Goal: Check status: Check status

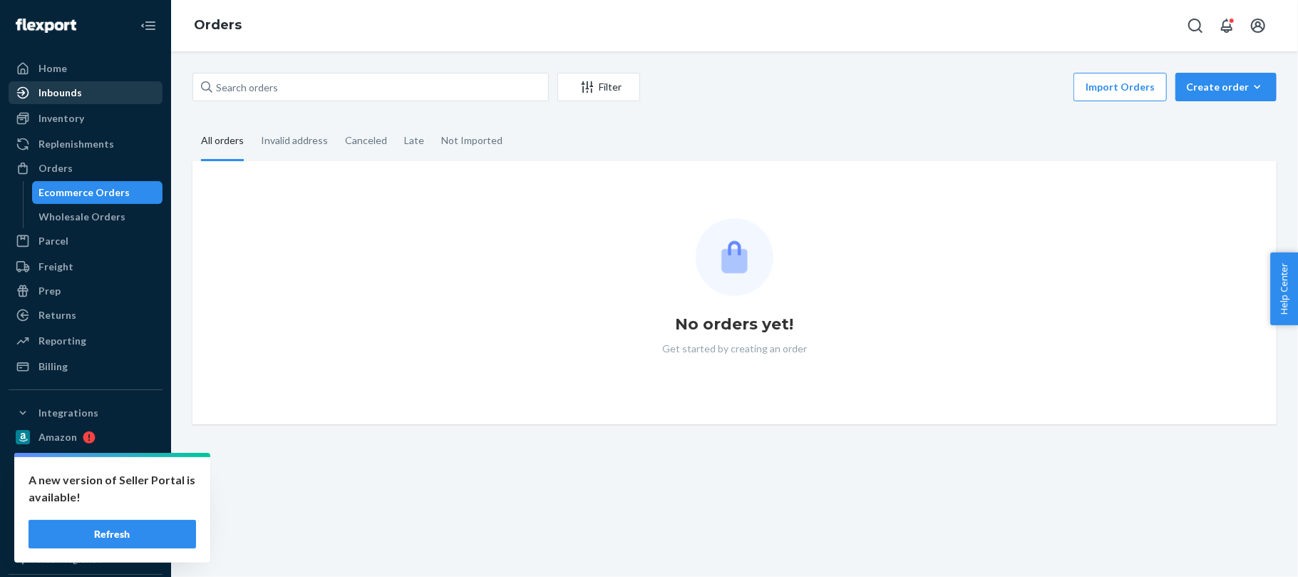
click at [77, 94] on div "Inbounds" at bounding box center [59, 93] width 43 height 14
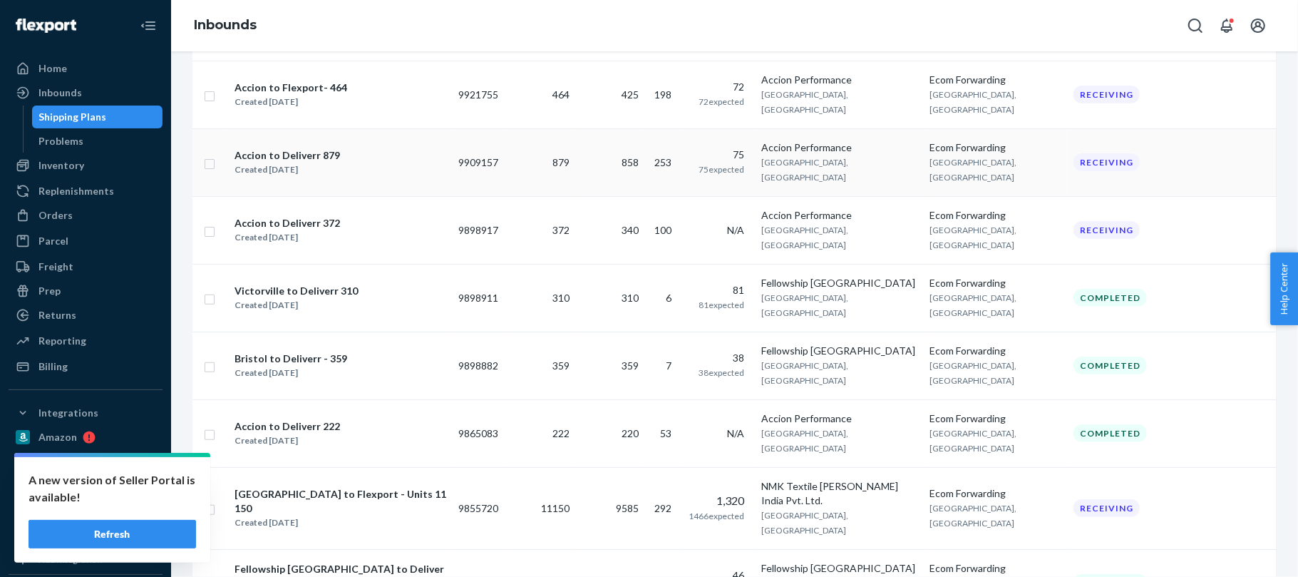
scroll to position [285, 0]
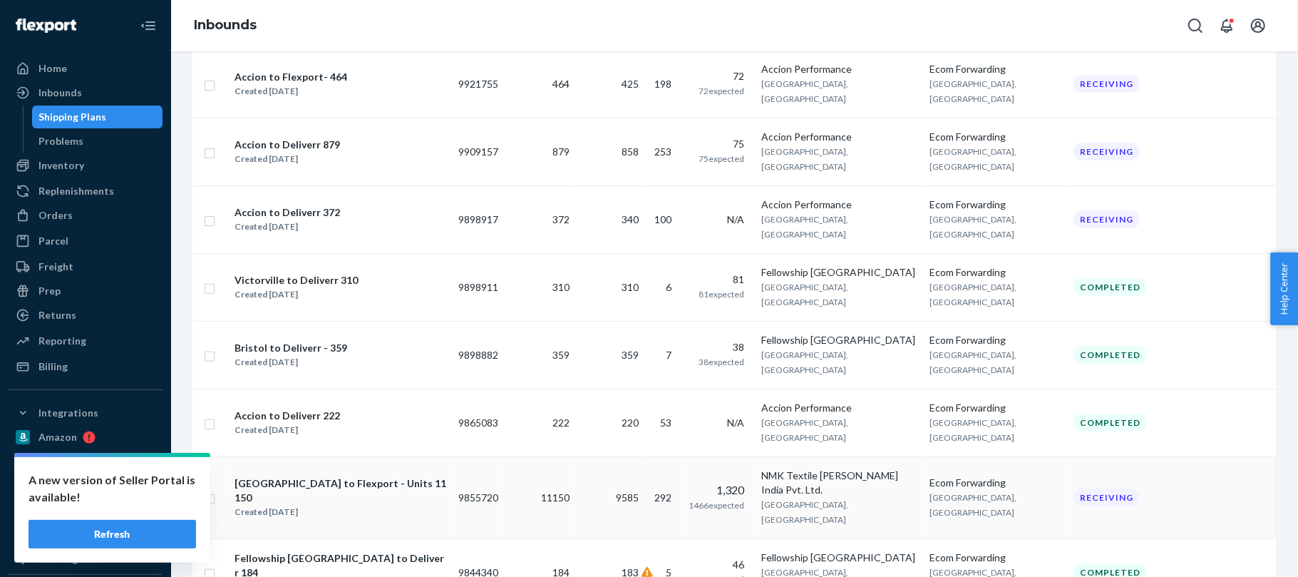
click at [265, 476] on div "[GEOGRAPHIC_DATA] to Flexport - Units 11150" at bounding box center [341, 490] width 212 height 29
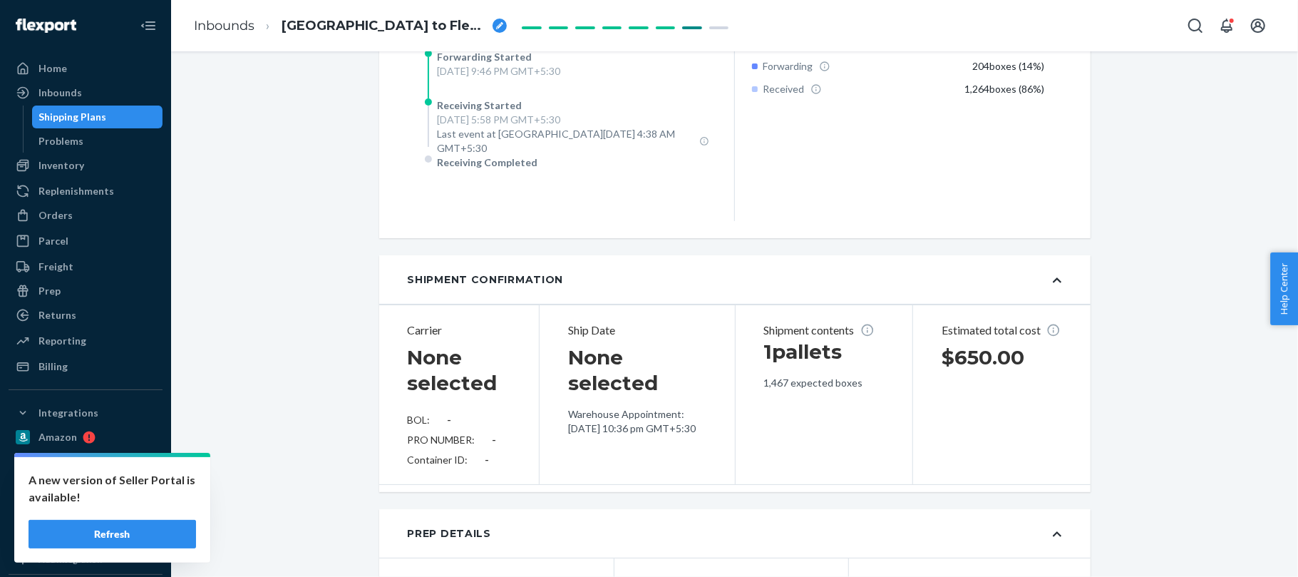
scroll to position [1426, 0]
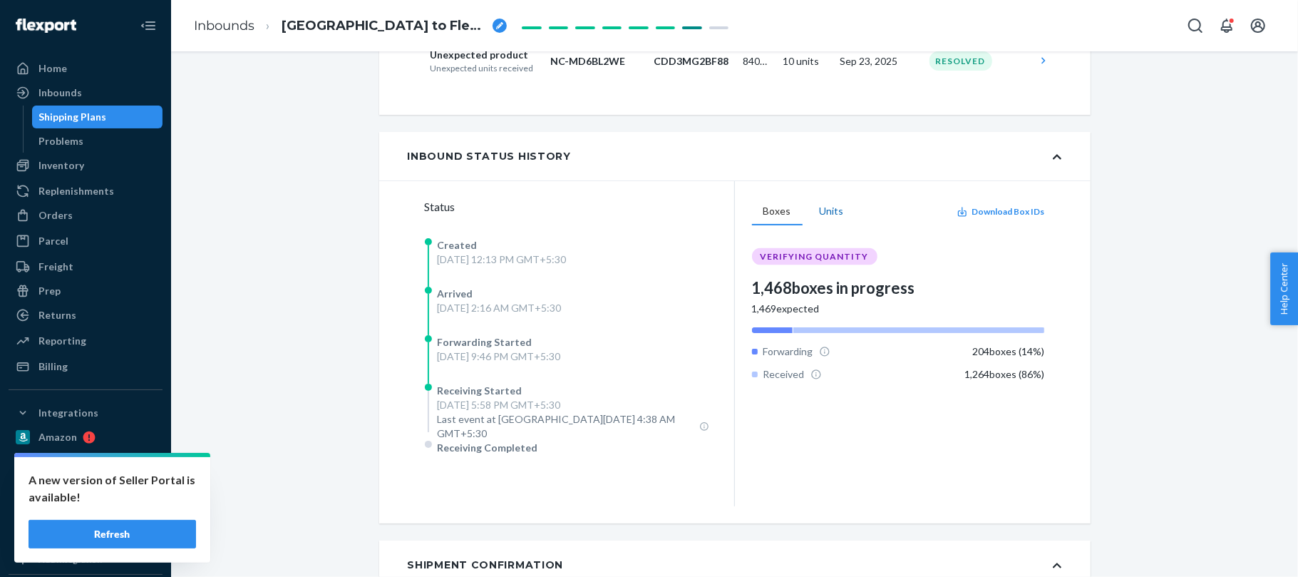
click at [815, 225] on button "Units" at bounding box center [831, 211] width 47 height 27
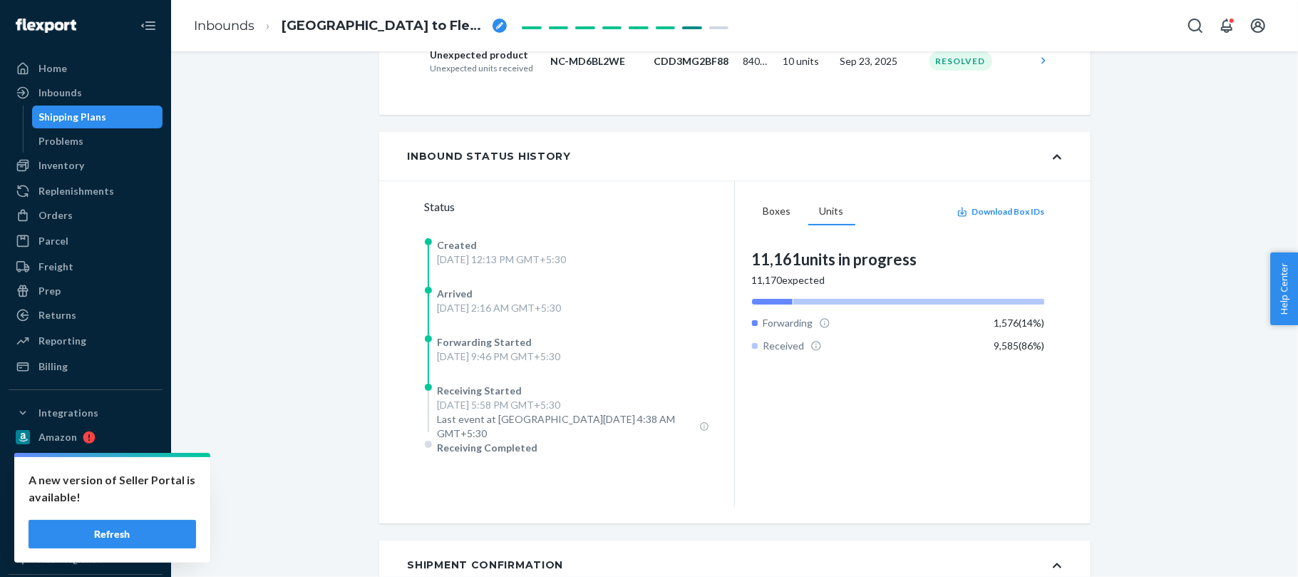
click at [120, 540] on button "Refresh" at bounding box center [113, 534] width 168 height 29
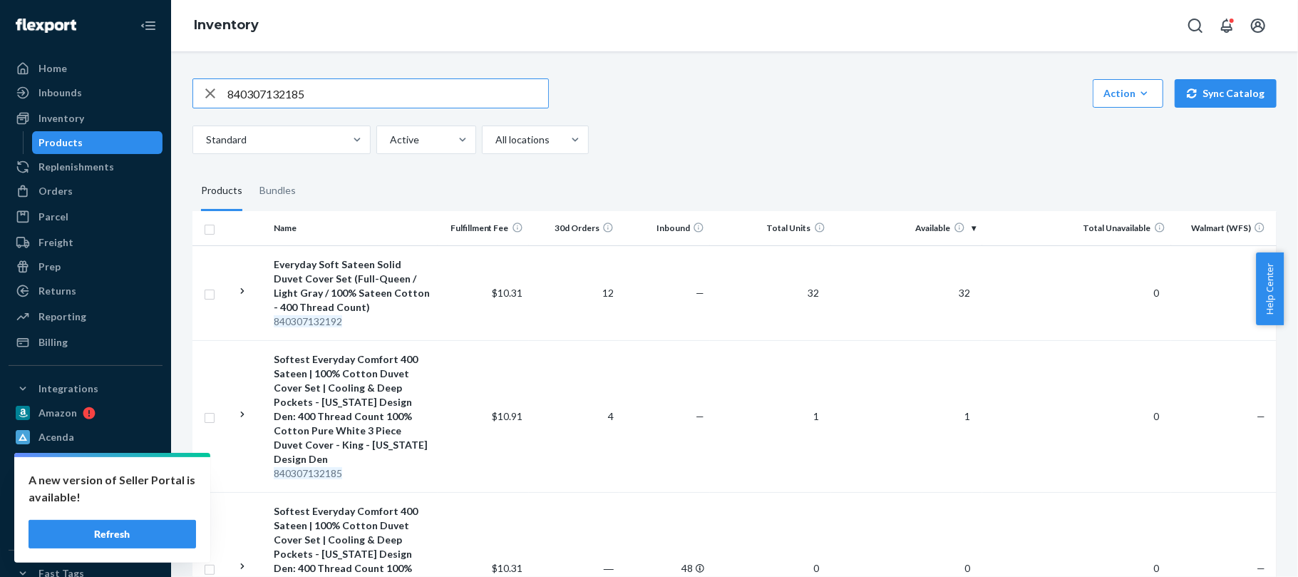
drag, startPoint x: 319, startPoint y: 96, endPoint x: 191, endPoint y: 97, distance: 128.3
click at [687, 98] on div "Action Create product Create bundle Bulk create products Bulk update products B…" at bounding box center [734, 93] width 1084 height 30
click at [659, 114] on div "Action Create product Create bundle Bulk create products Bulk update products B…" at bounding box center [734, 116] width 1084 height 76
click at [130, 545] on button "Refresh" at bounding box center [113, 534] width 168 height 29
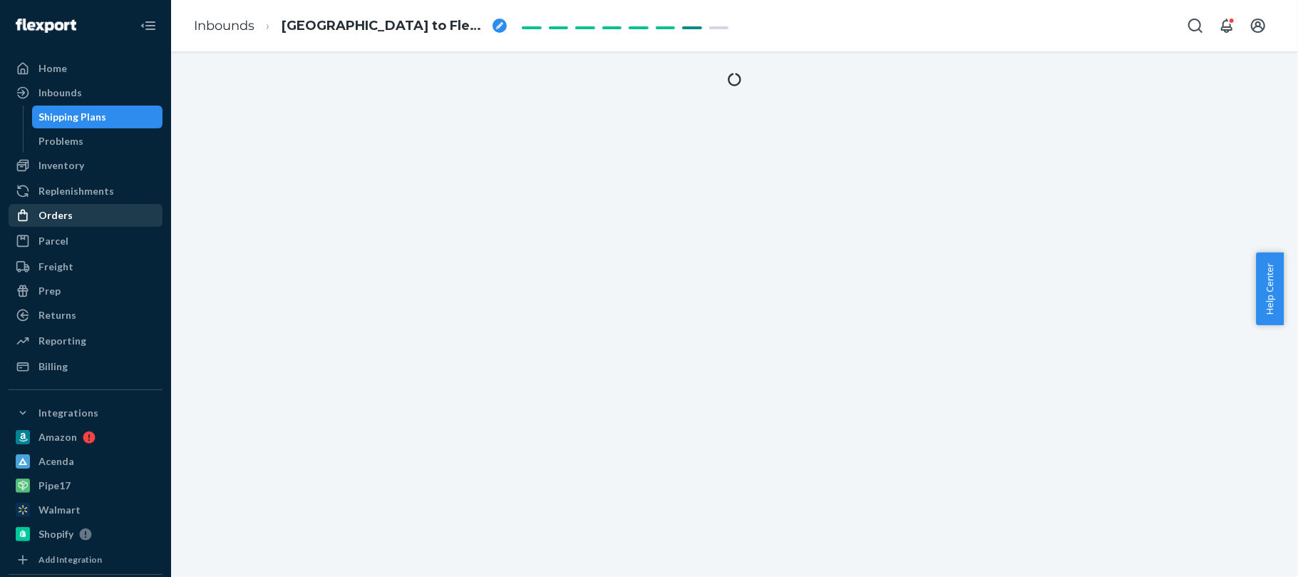
click at [41, 218] on div "Orders" at bounding box center [55, 215] width 34 height 14
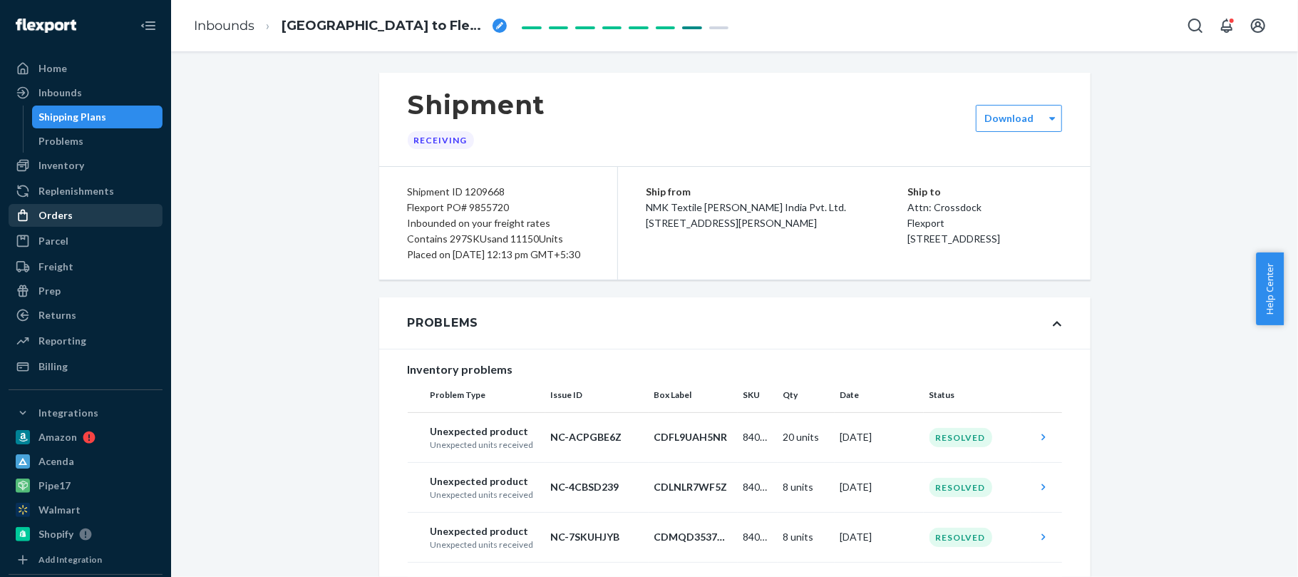
click at [74, 217] on div "Orders" at bounding box center [85, 215] width 151 height 20
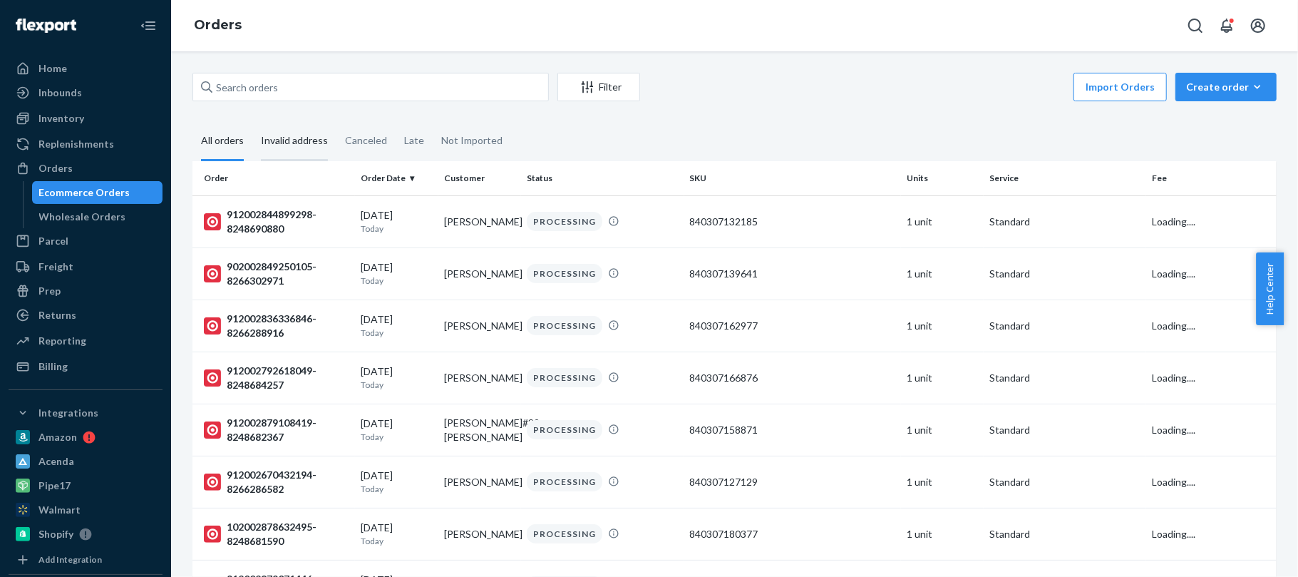
click at [281, 145] on div "Invalid address" at bounding box center [294, 141] width 67 height 39
click at [252, 122] on input "Invalid address" at bounding box center [252, 122] width 0 height 0
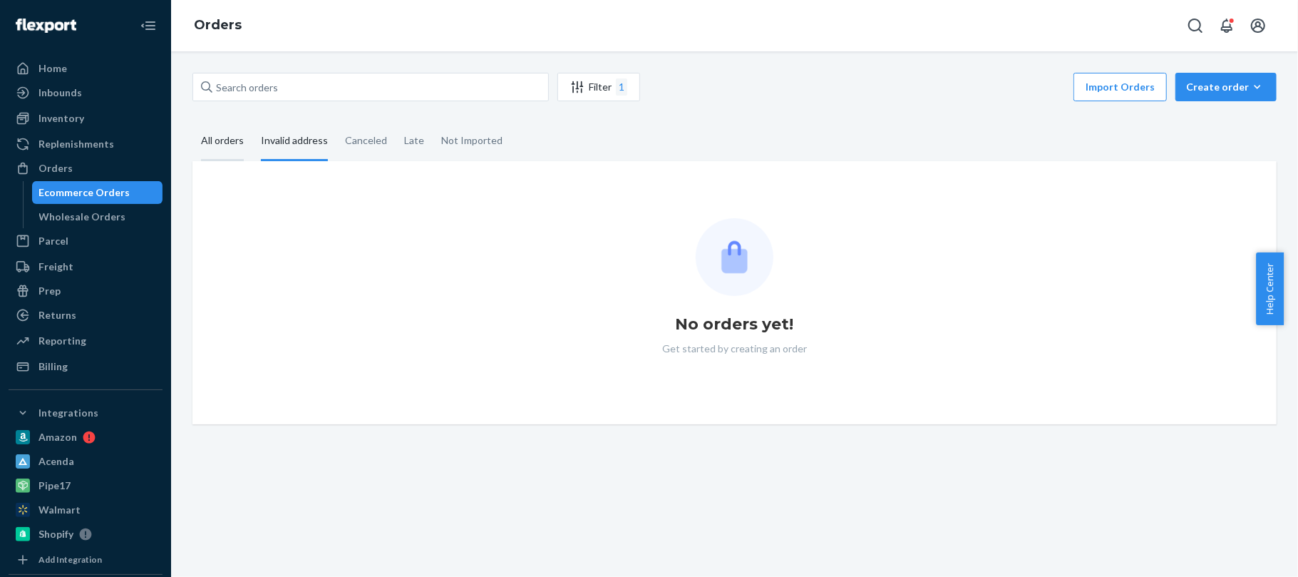
click at [205, 138] on div "All orders" at bounding box center [222, 141] width 43 height 39
click at [192, 122] on input "All orders" at bounding box center [192, 122] width 0 height 0
